Goal: Information Seeking & Learning: Learn about a topic

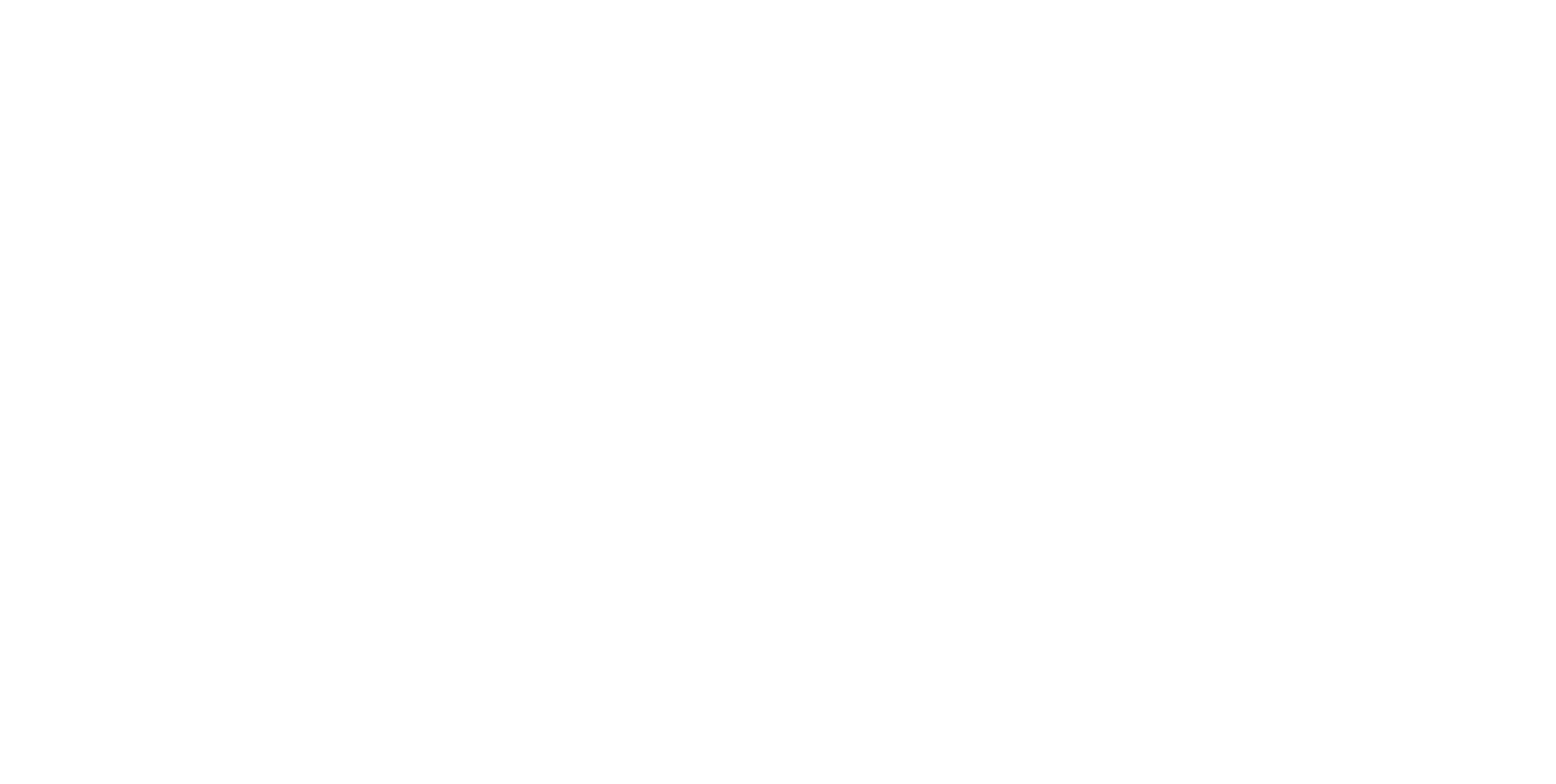
select select "Song"
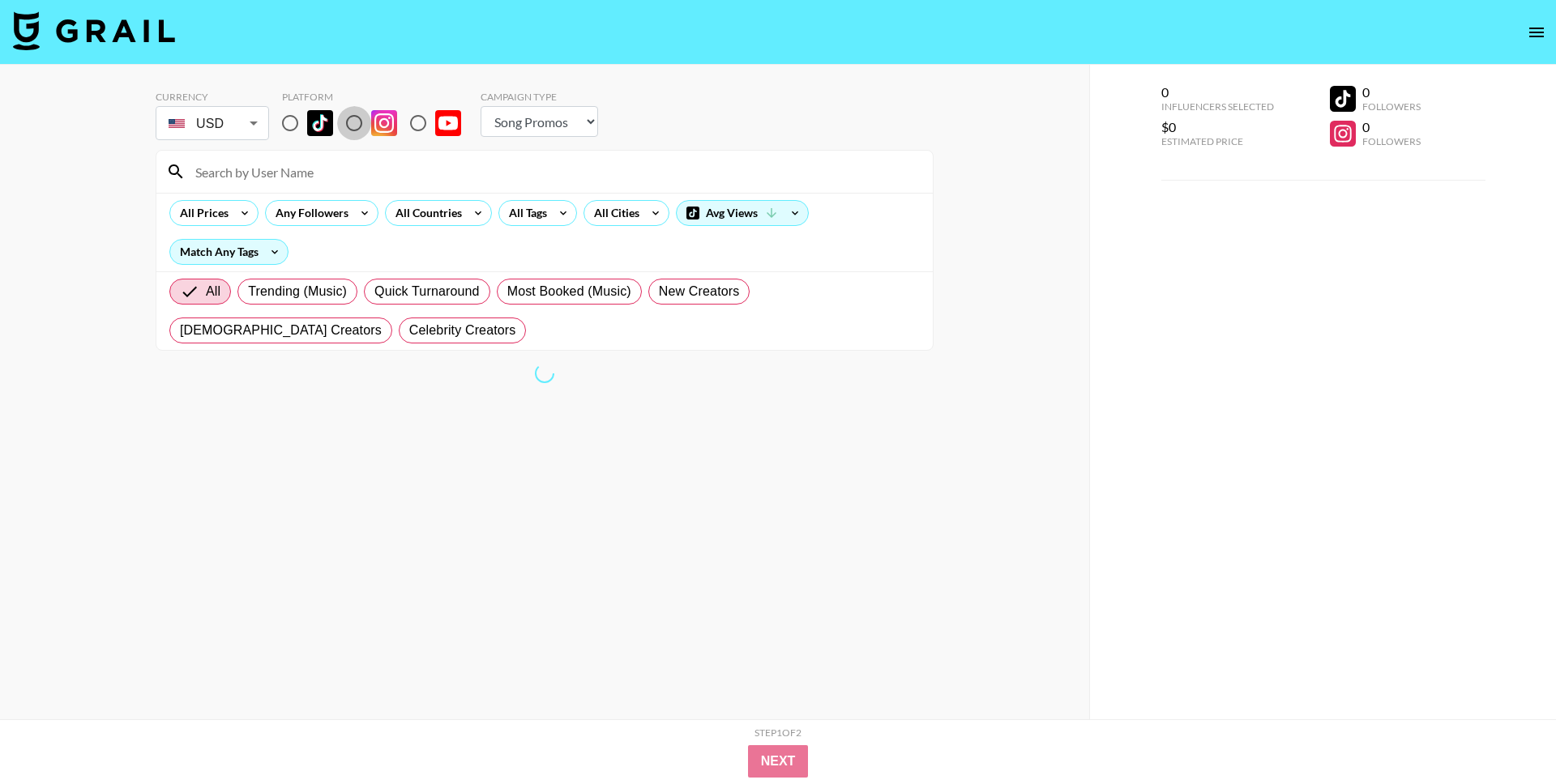
click at [350, 125] on input "radio" at bounding box center [354, 123] width 34 height 34
radio input "true"
click at [353, 166] on input at bounding box center [553, 172] width 737 height 26
type input "[PERSON_NAME]"
click at [306, 125] on input "radio" at bounding box center [290, 123] width 34 height 34
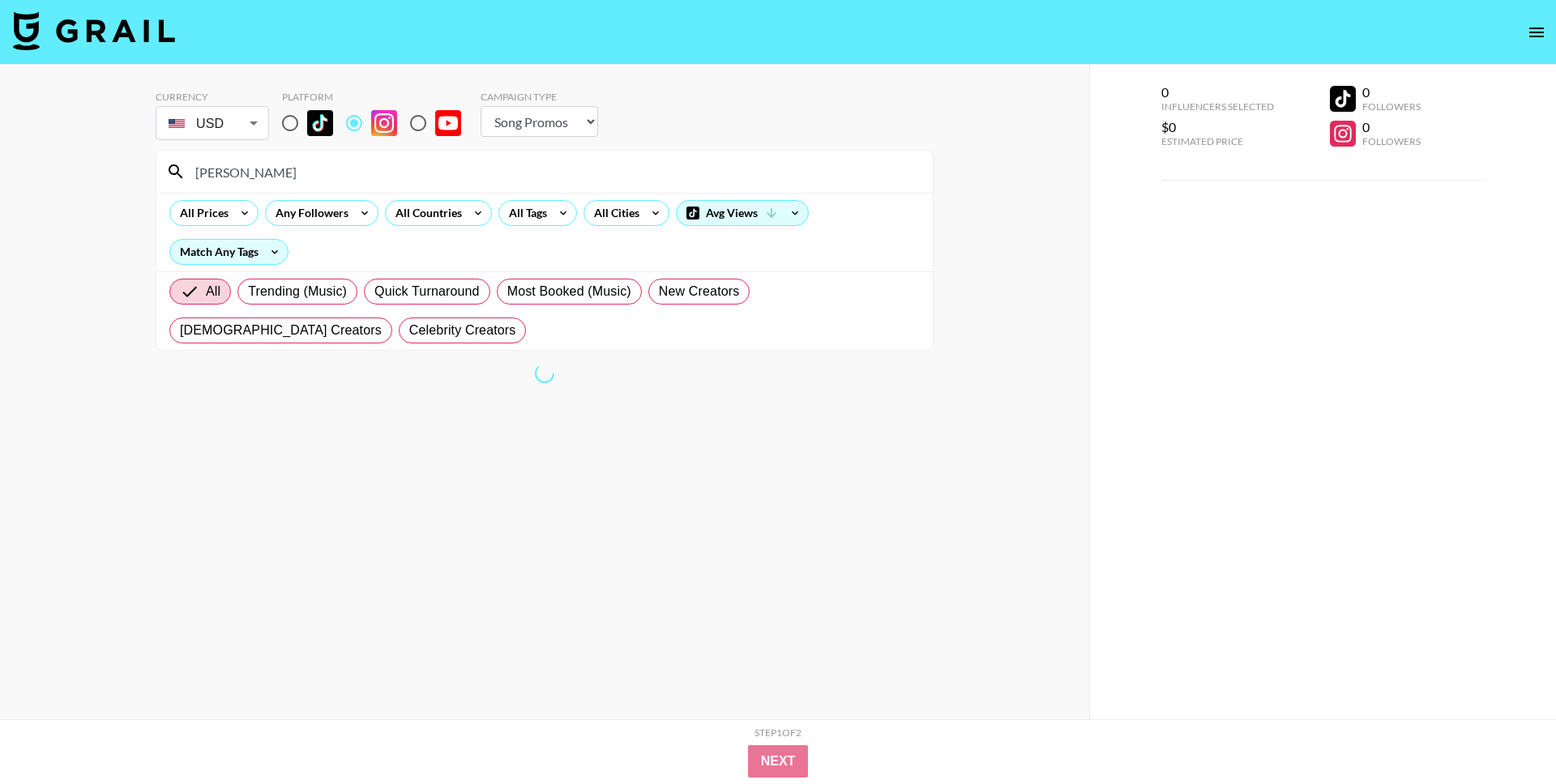
radio input "true"
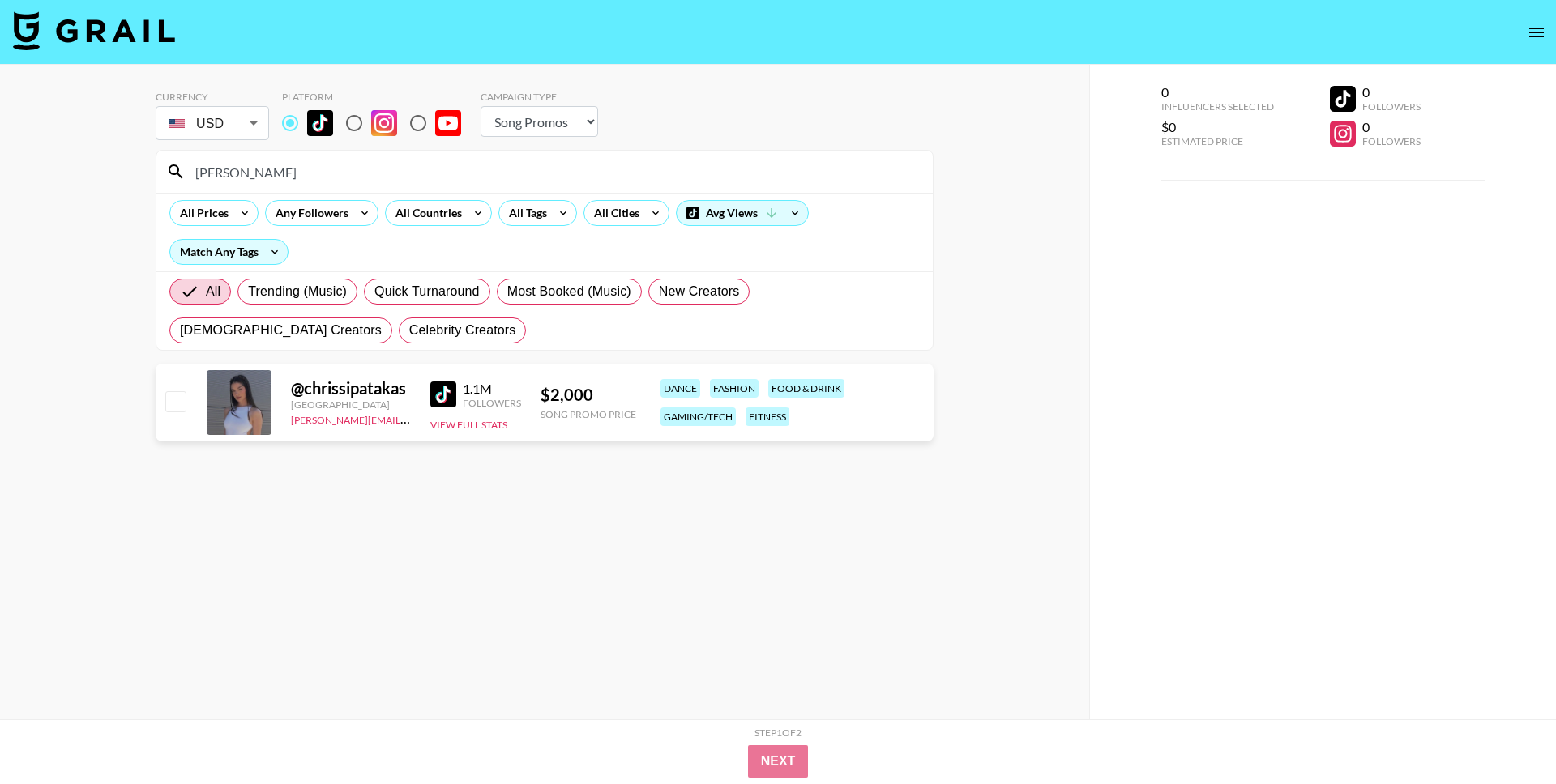
click at [373, 125] on img at bounding box center [384, 123] width 26 height 26
click at [371, 125] on input "radio" at bounding box center [354, 123] width 34 height 34
radio input "true"
click at [303, 107] on input "radio" at bounding box center [290, 123] width 34 height 34
radio input "true"
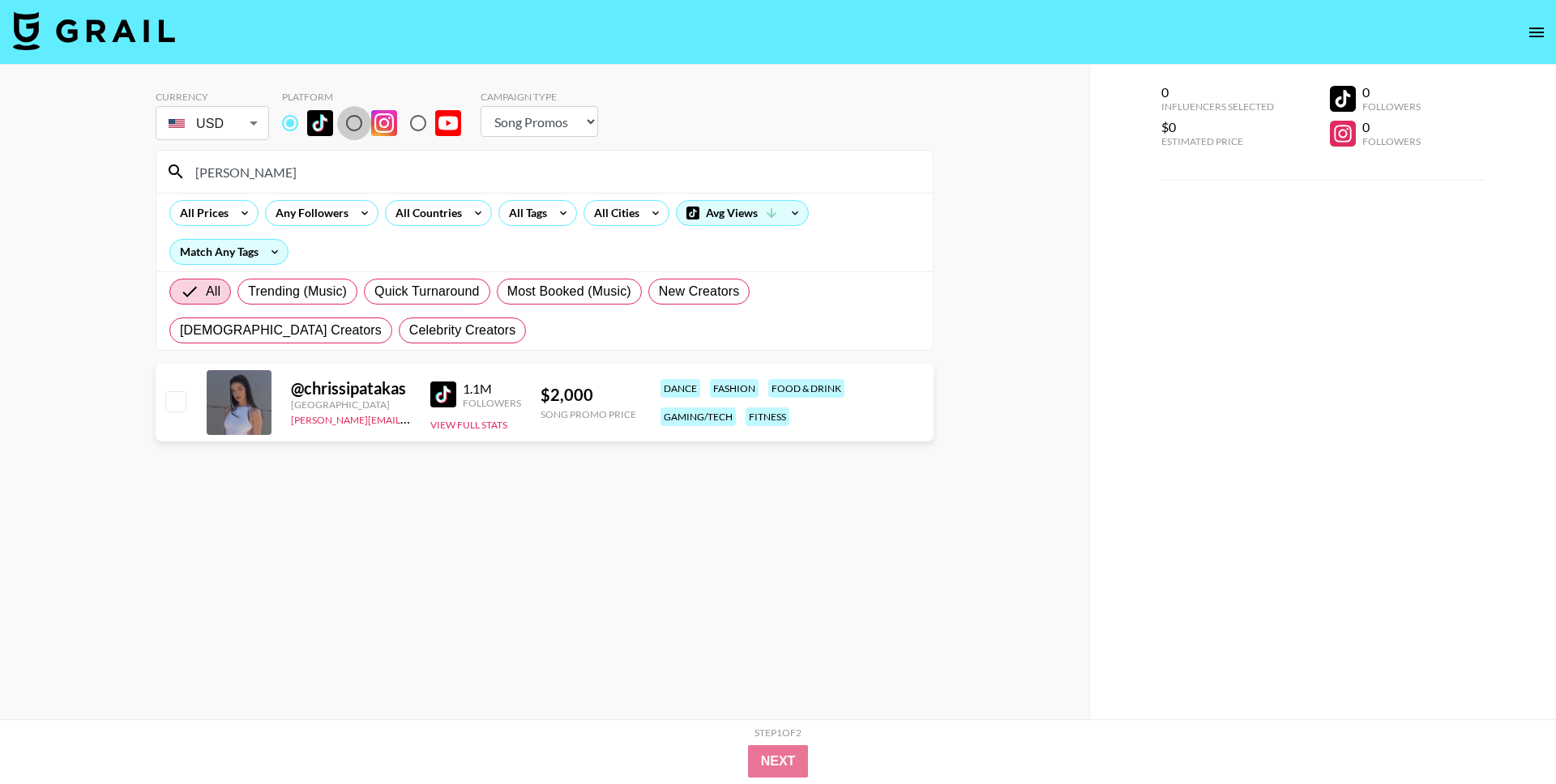
click at [363, 121] on input "radio" at bounding box center [354, 123] width 34 height 34
radio input "true"
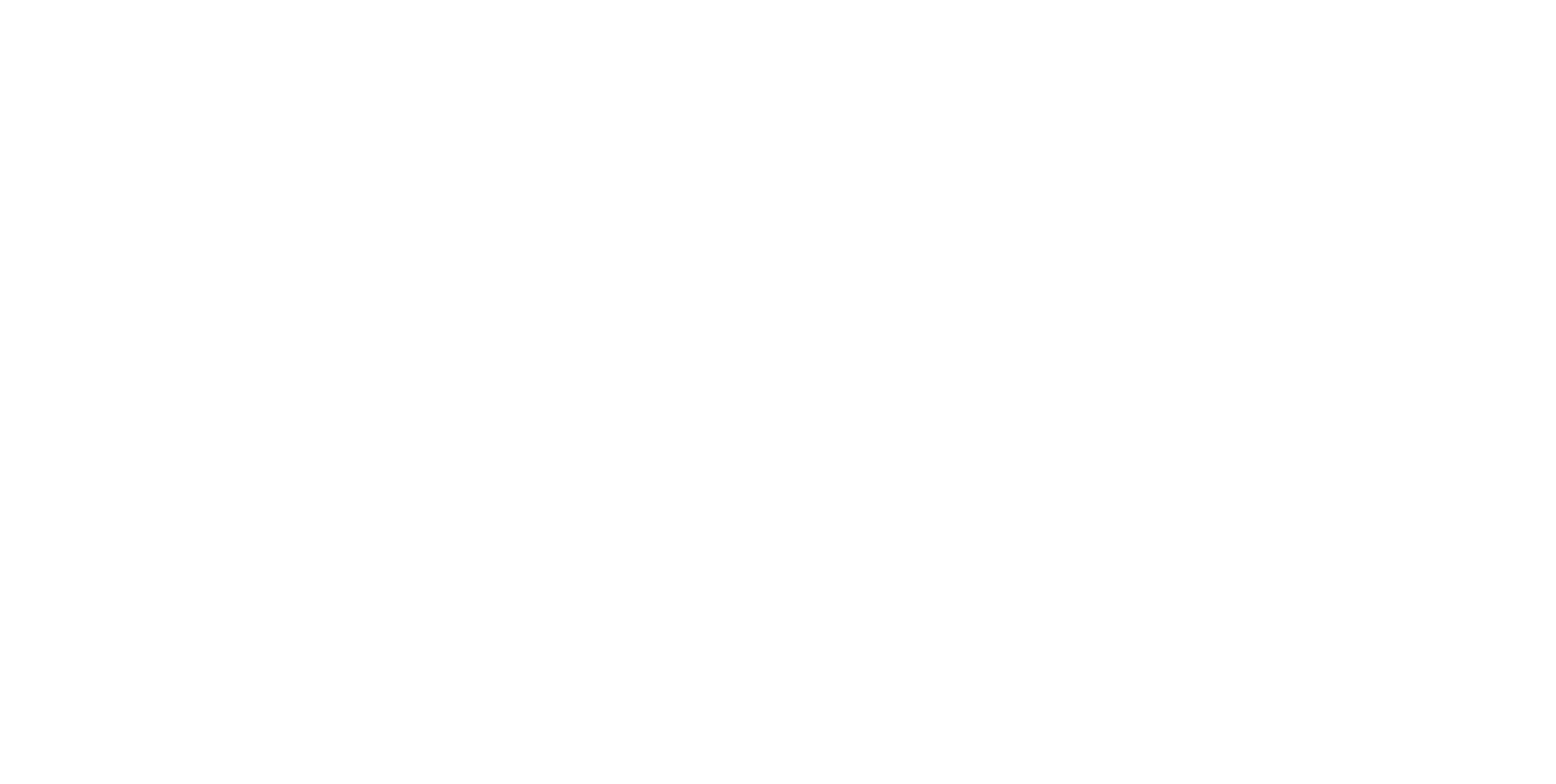
select select "Song"
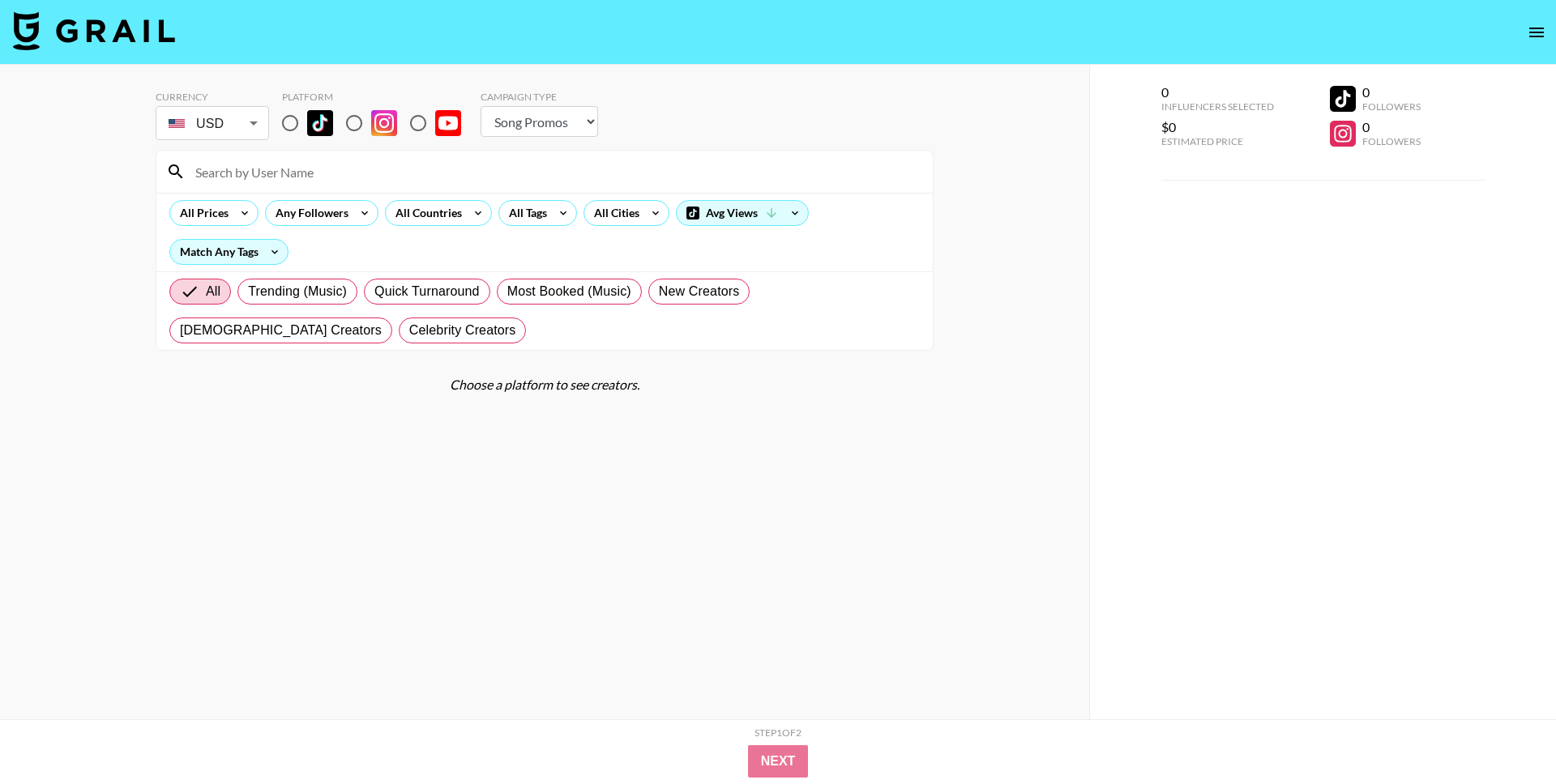
click at [358, 123] on input "radio" at bounding box center [354, 123] width 34 height 34
radio input "true"
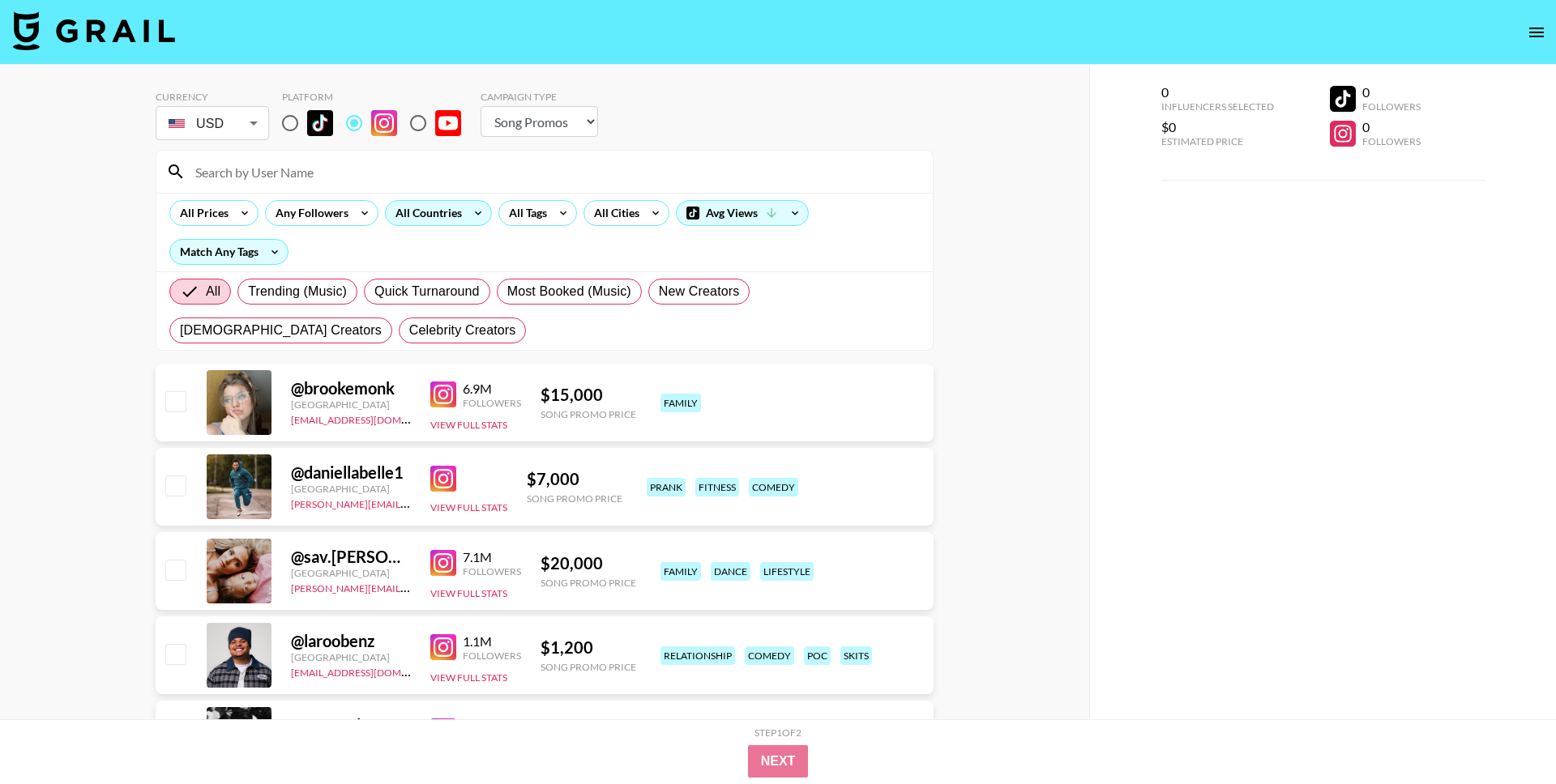
click at [425, 220] on div "All Countries" at bounding box center [425, 213] width 79 height 24
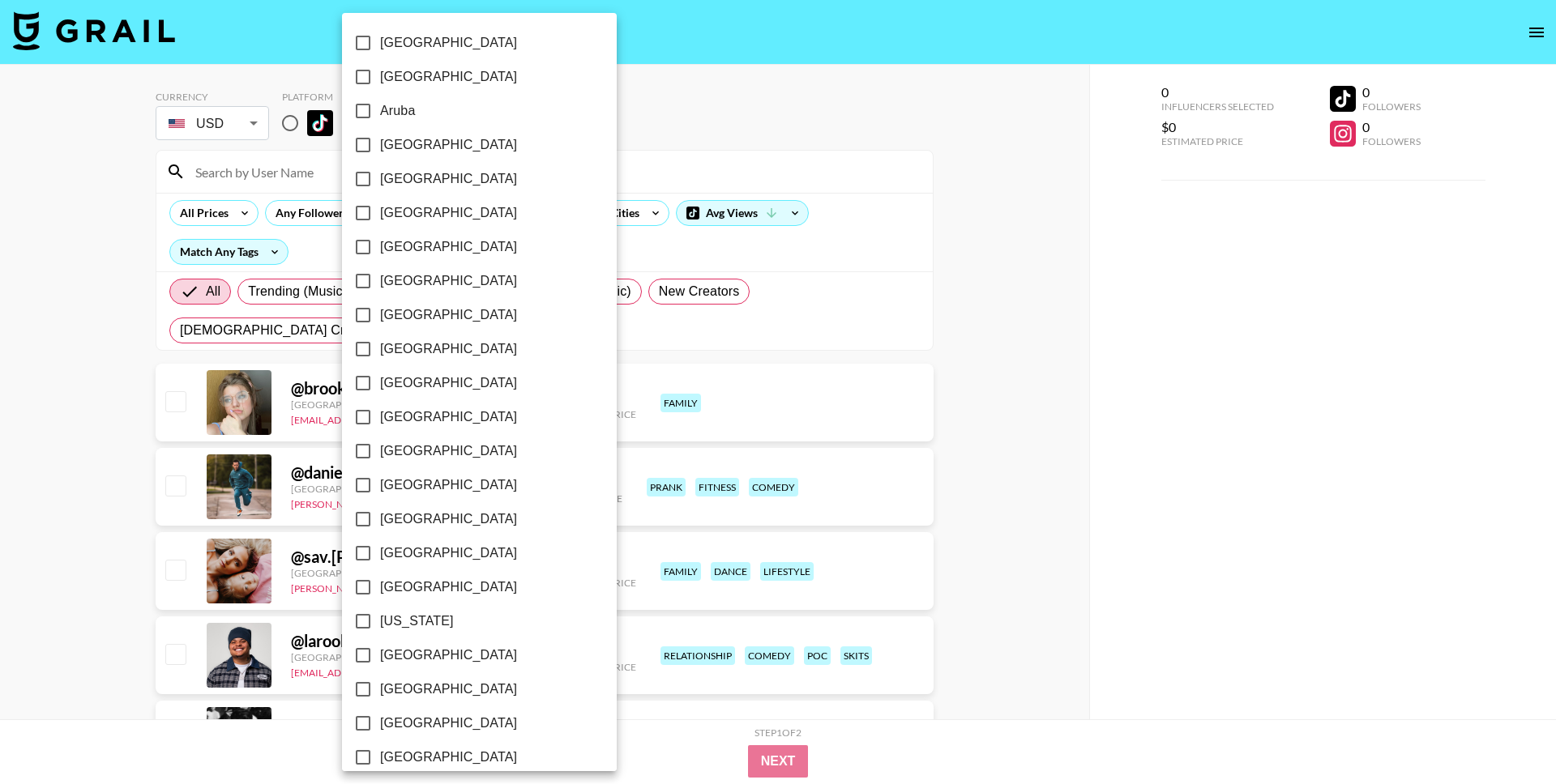
click at [423, 145] on span "[GEOGRAPHIC_DATA]" at bounding box center [448, 145] width 136 height 20
click at [380, 145] on input "Australia" at bounding box center [363, 145] width 34 height 34
checkbox input "true"
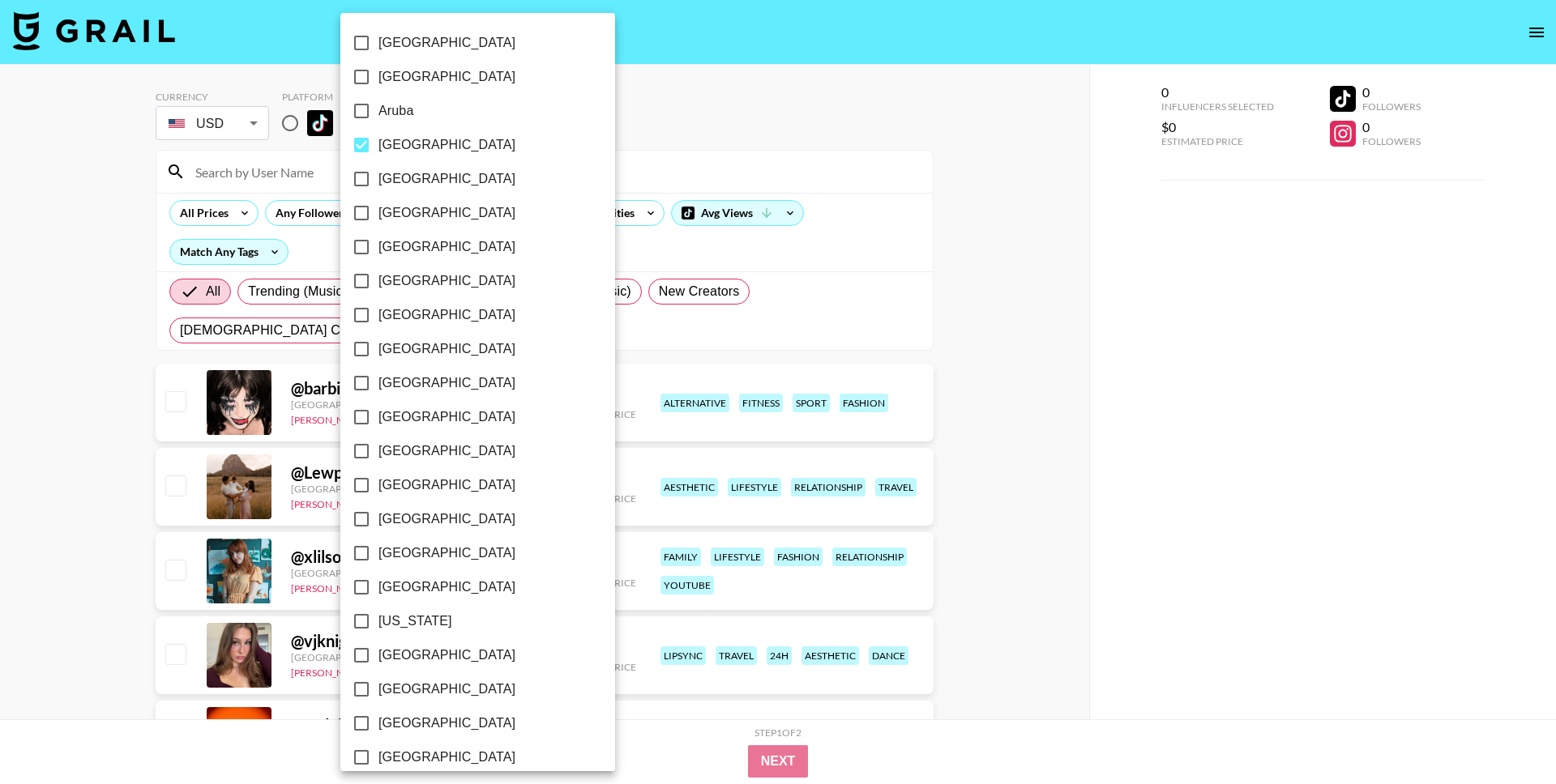
click at [672, 88] on div at bounding box center [778, 392] width 1556 height 784
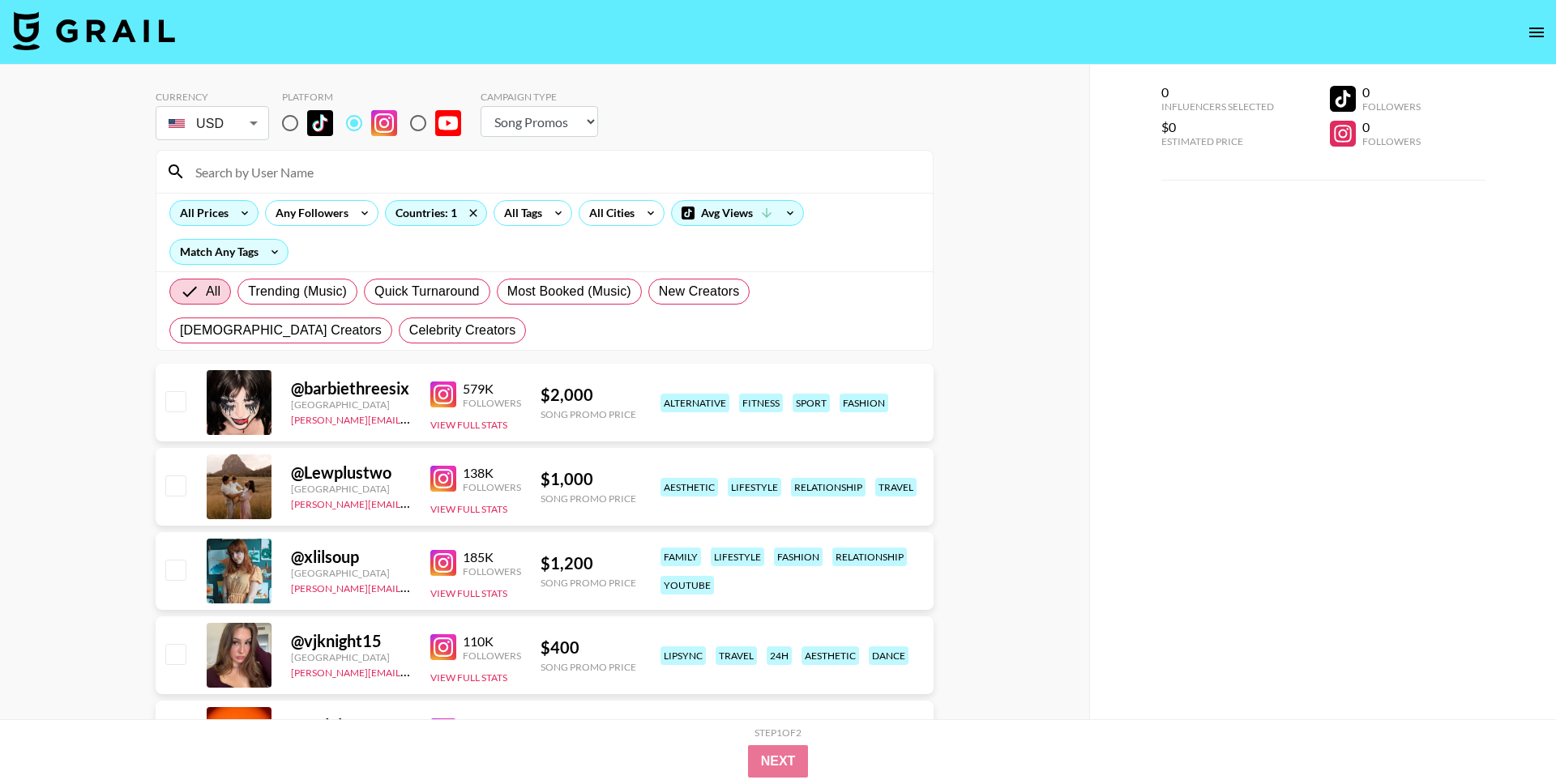
click at [235, 213] on icon at bounding box center [245, 213] width 26 height 24
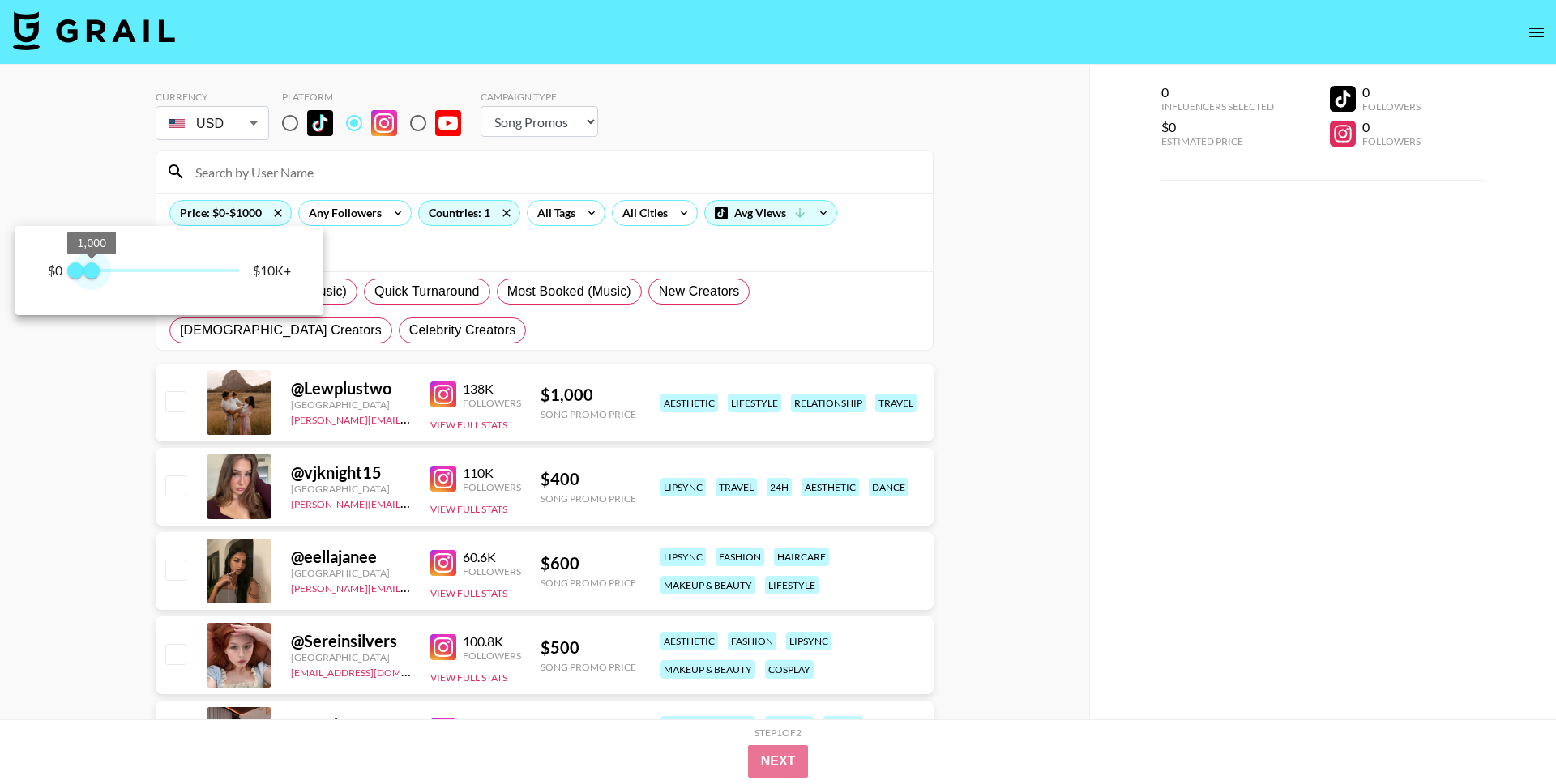
type input "500"
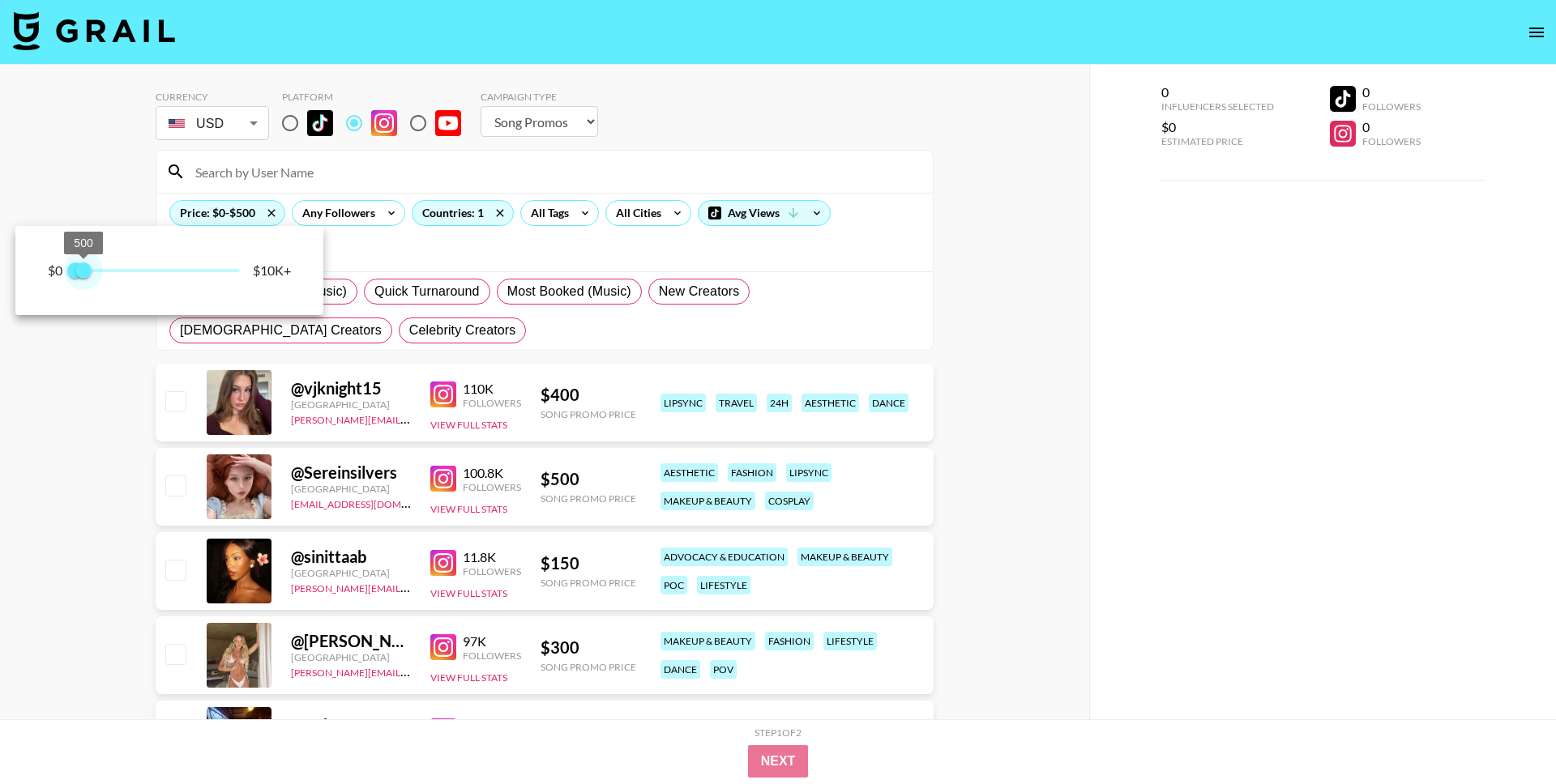
drag, startPoint x: 241, startPoint y: 272, endPoint x: 83, endPoint y: 271, distance: 158.0
click at [83, 271] on span "500" at bounding box center [83, 270] width 16 height 16
click at [650, 79] on div at bounding box center [778, 392] width 1556 height 784
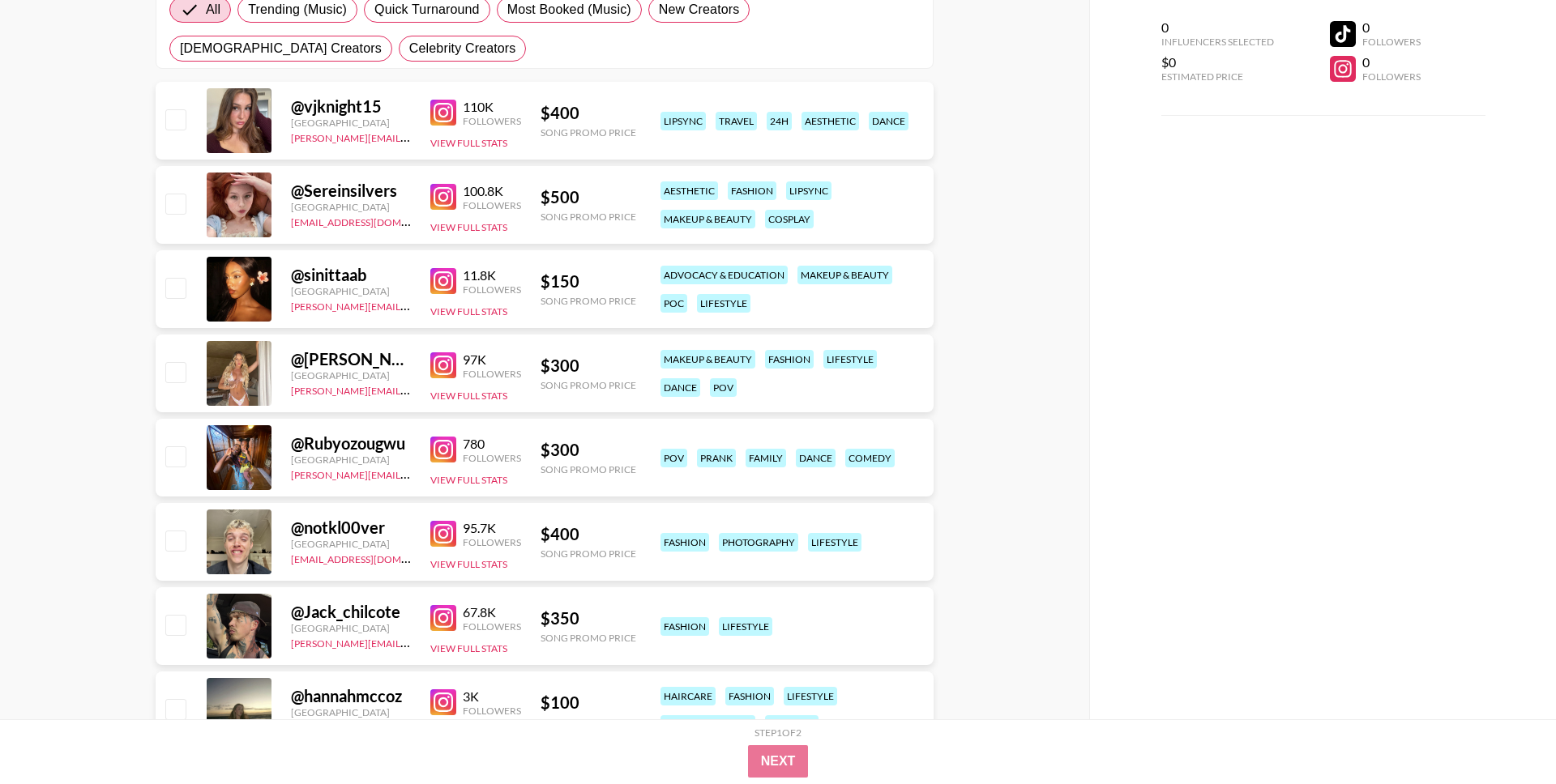
scroll to position [287, 0]
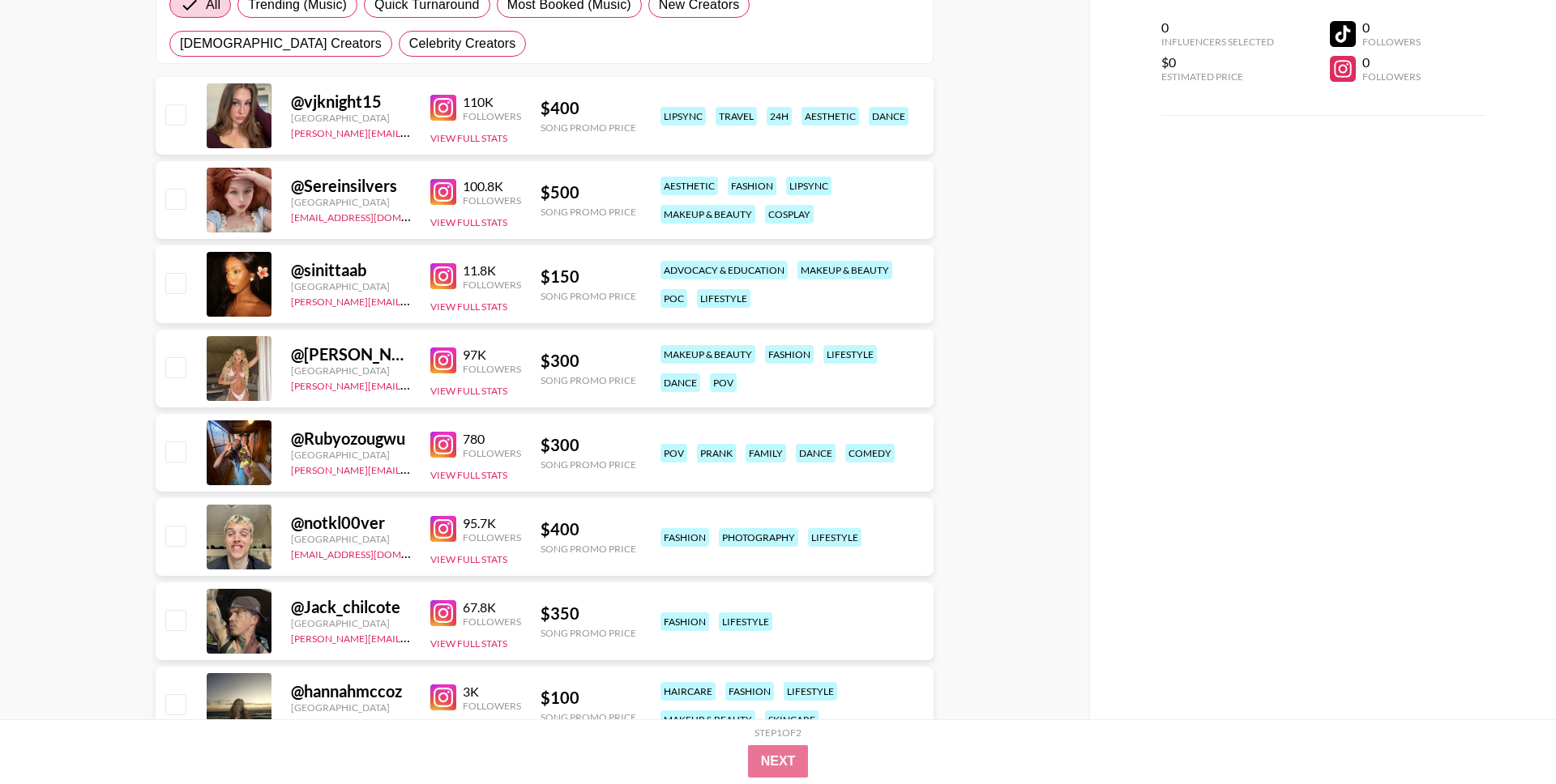
click at [435, 280] on img at bounding box center [443, 277] width 26 height 26
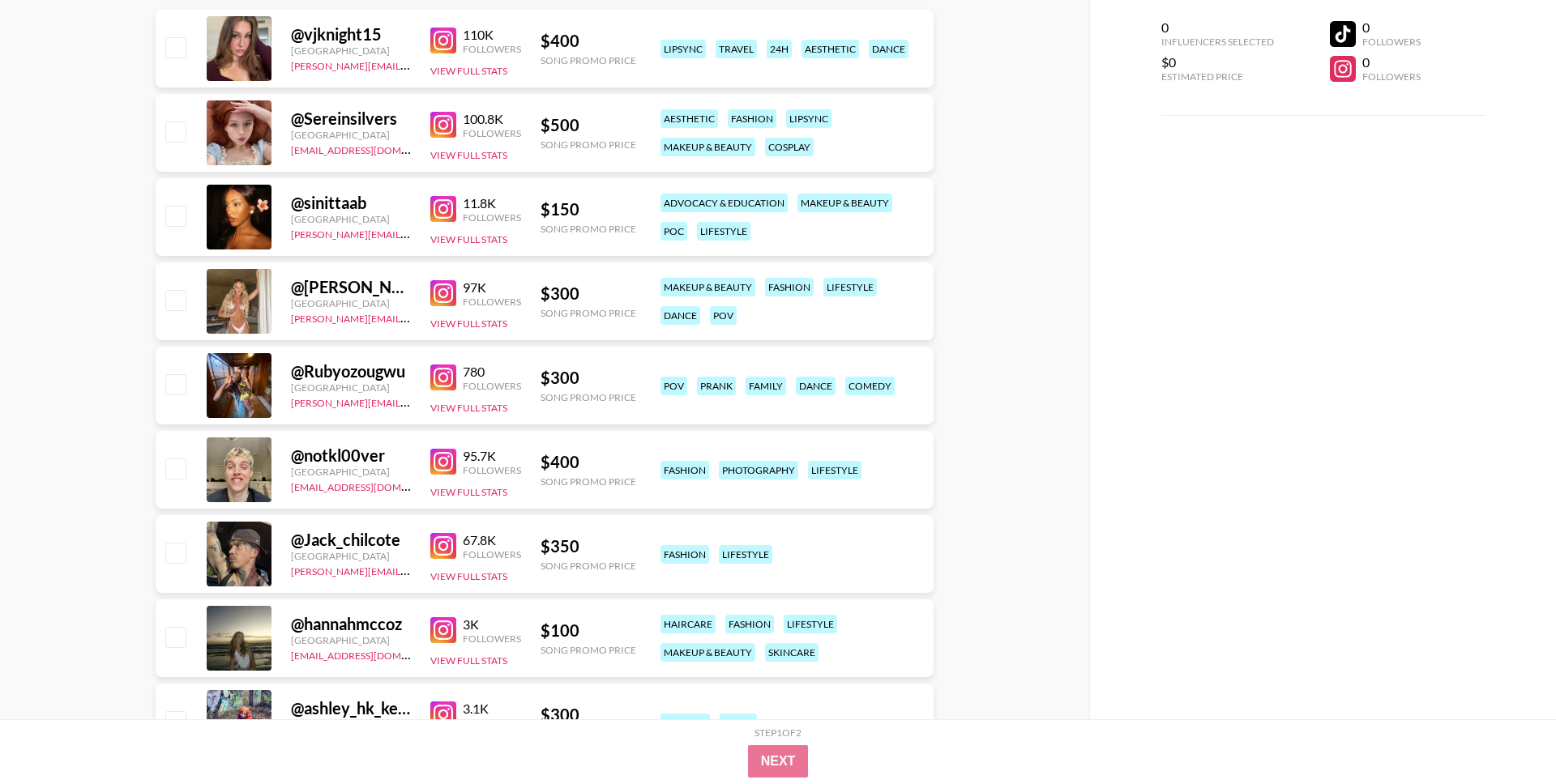
scroll to position [359, 0]
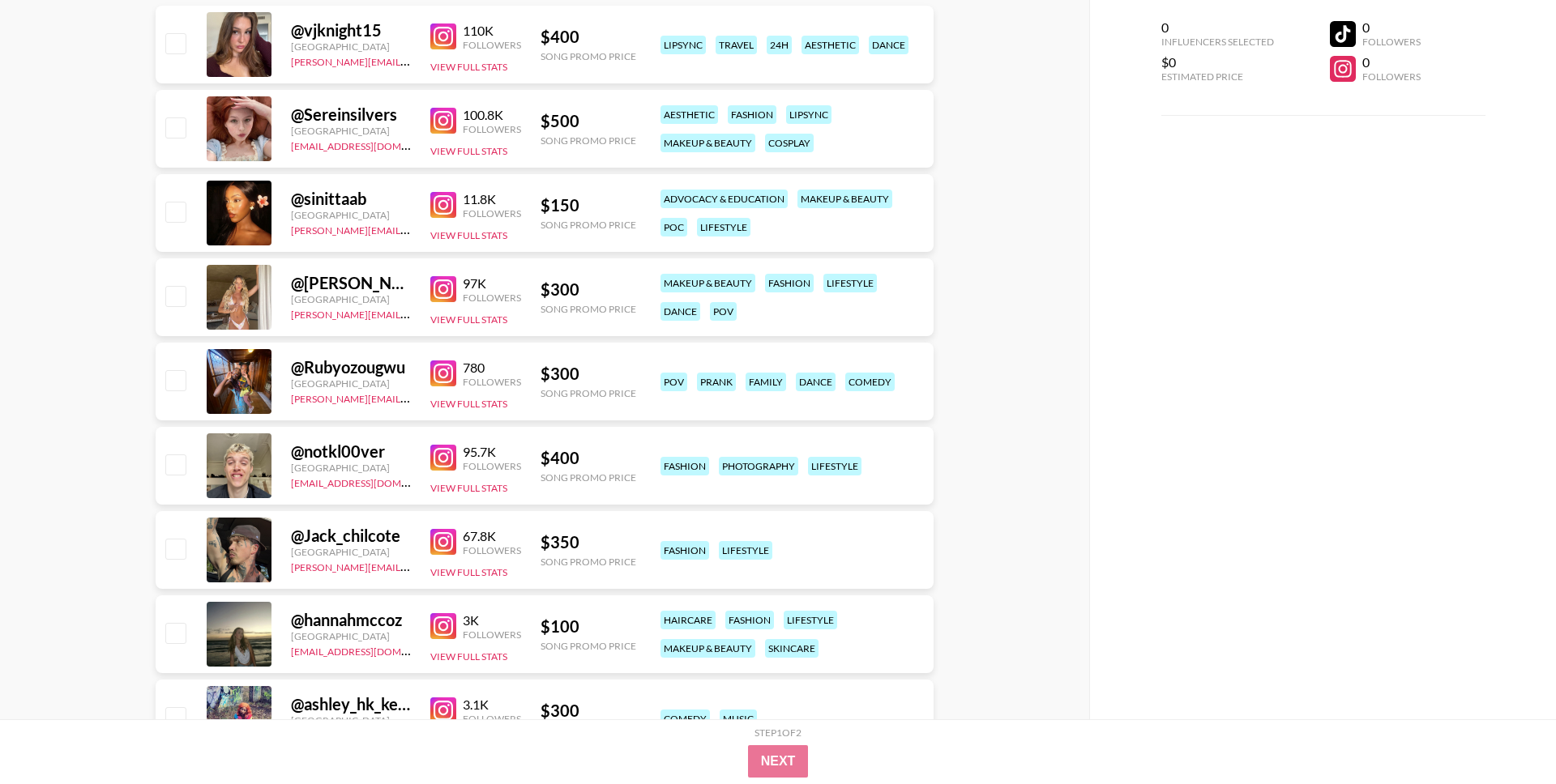
click at [441, 291] on img at bounding box center [443, 290] width 26 height 26
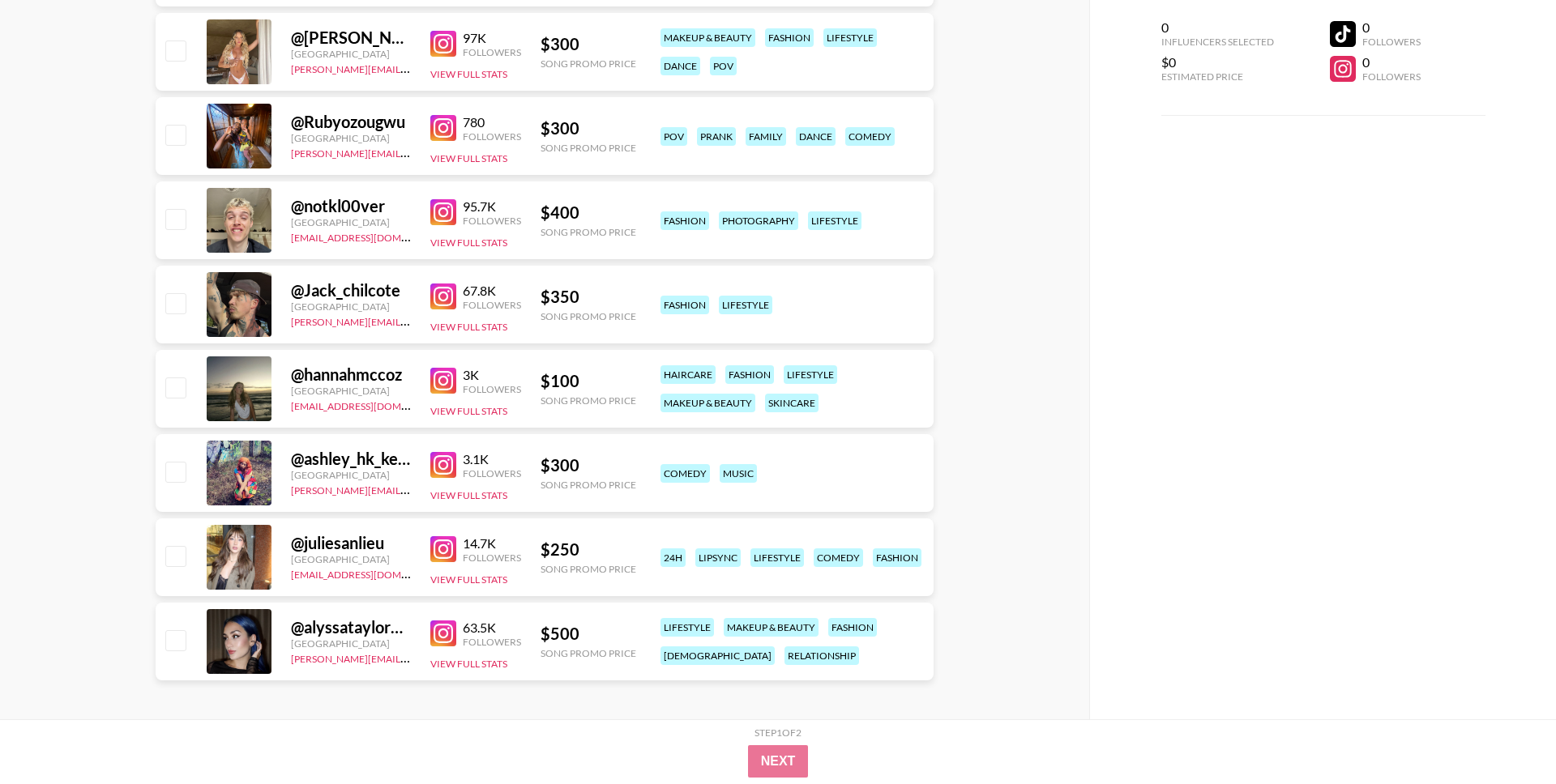
scroll to position [610, 0]
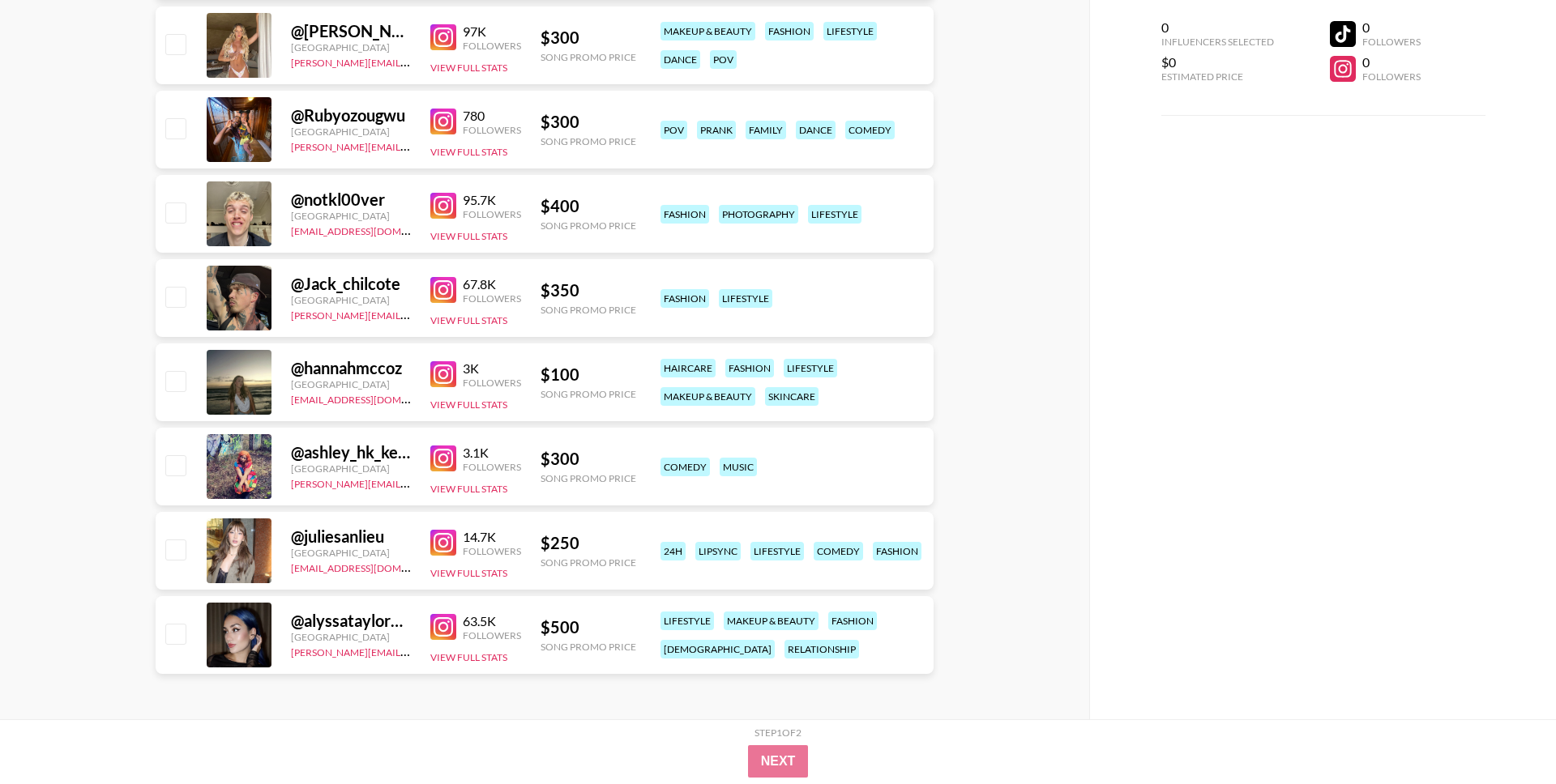
click at [445, 542] on img at bounding box center [443, 543] width 26 height 26
click at [441, 622] on img at bounding box center [443, 628] width 26 height 26
